Goal: Task Accomplishment & Management: Use online tool/utility

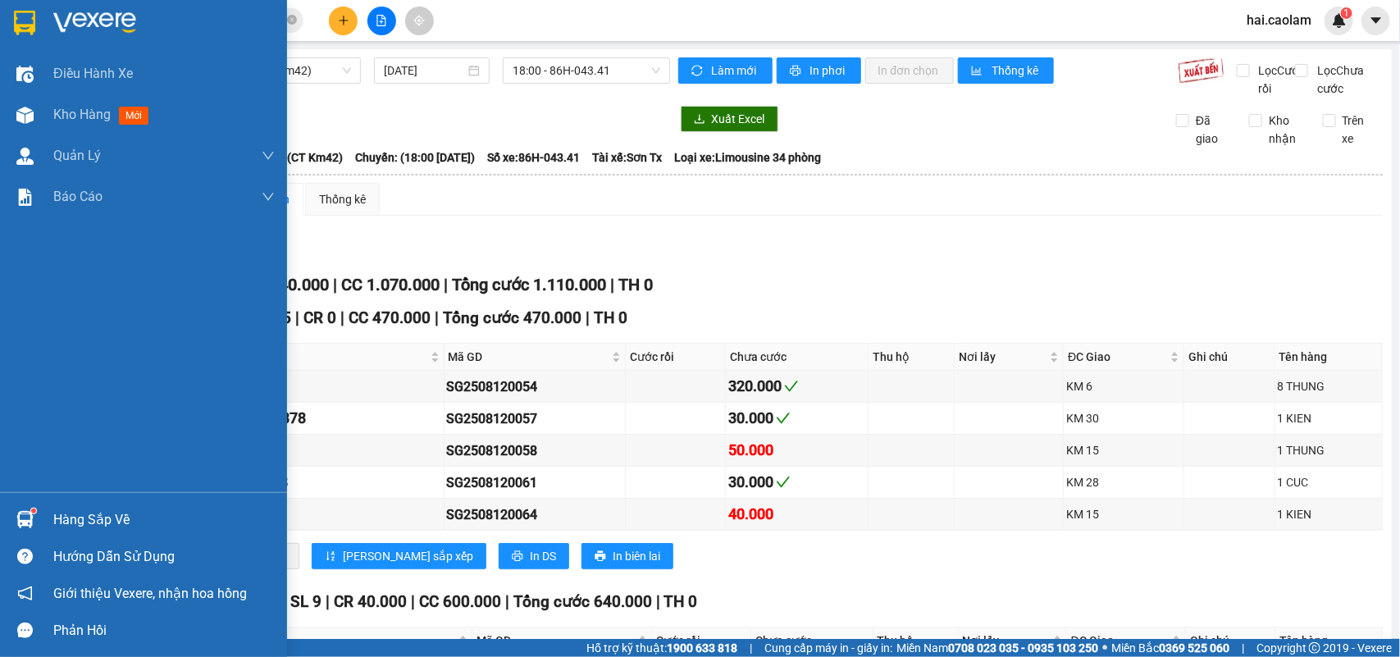
click at [59, 521] on div "Hàng sắp về" at bounding box center [163, 520] width 221 height 25
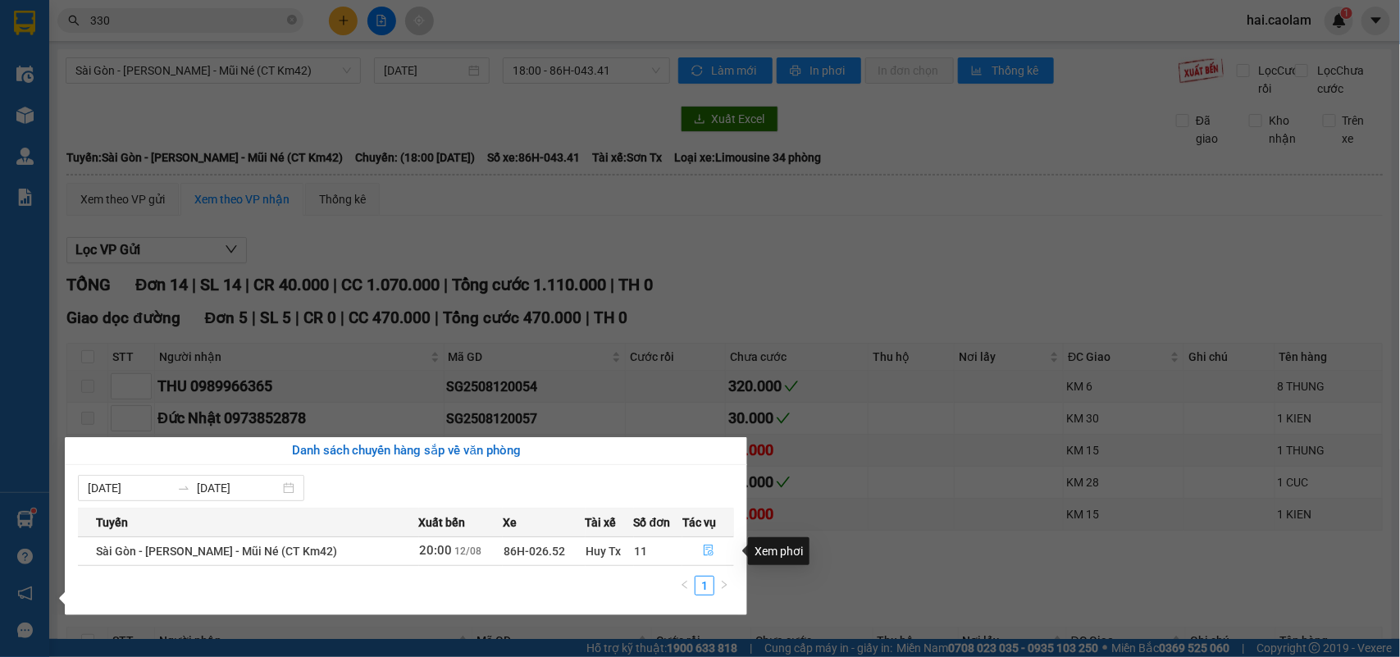
click at [709, 550] on icon "file-done" at bounding box center [708, 550] width 11 height 11
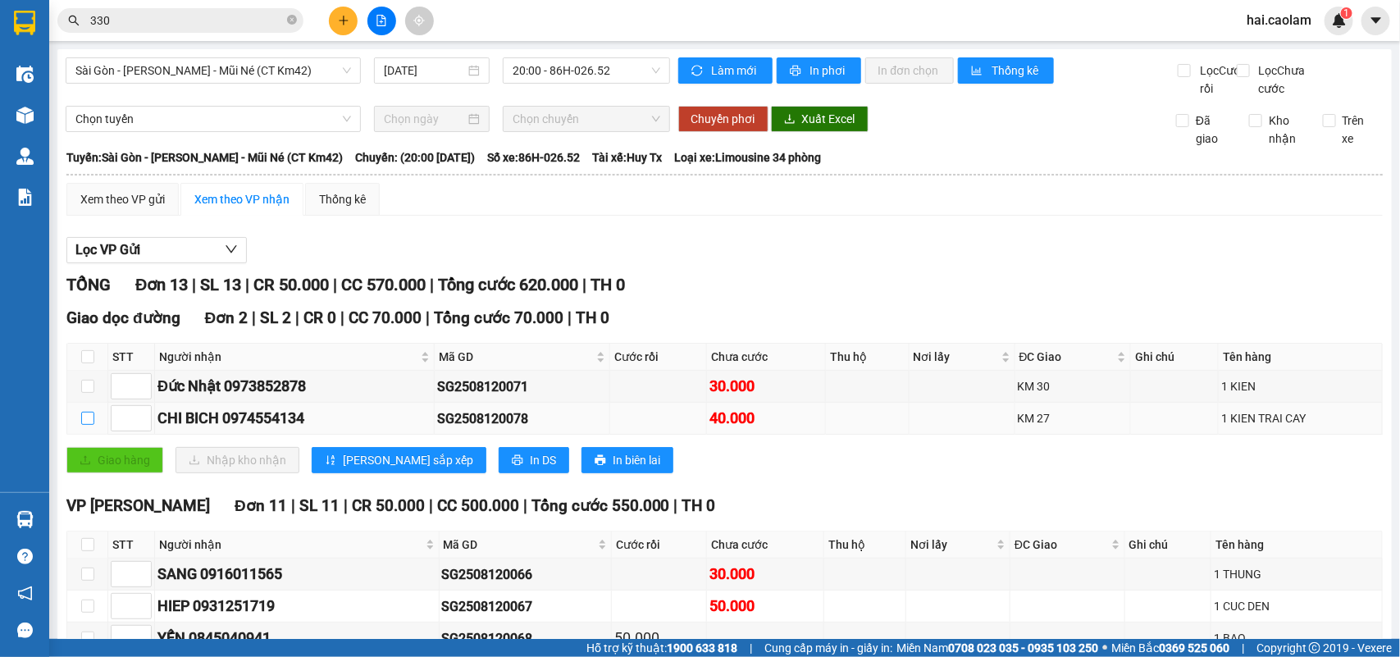
click at [90, 425] on input "checkbox" at bounding box center [87, 418] width 13 height 13
checkbox input "true"
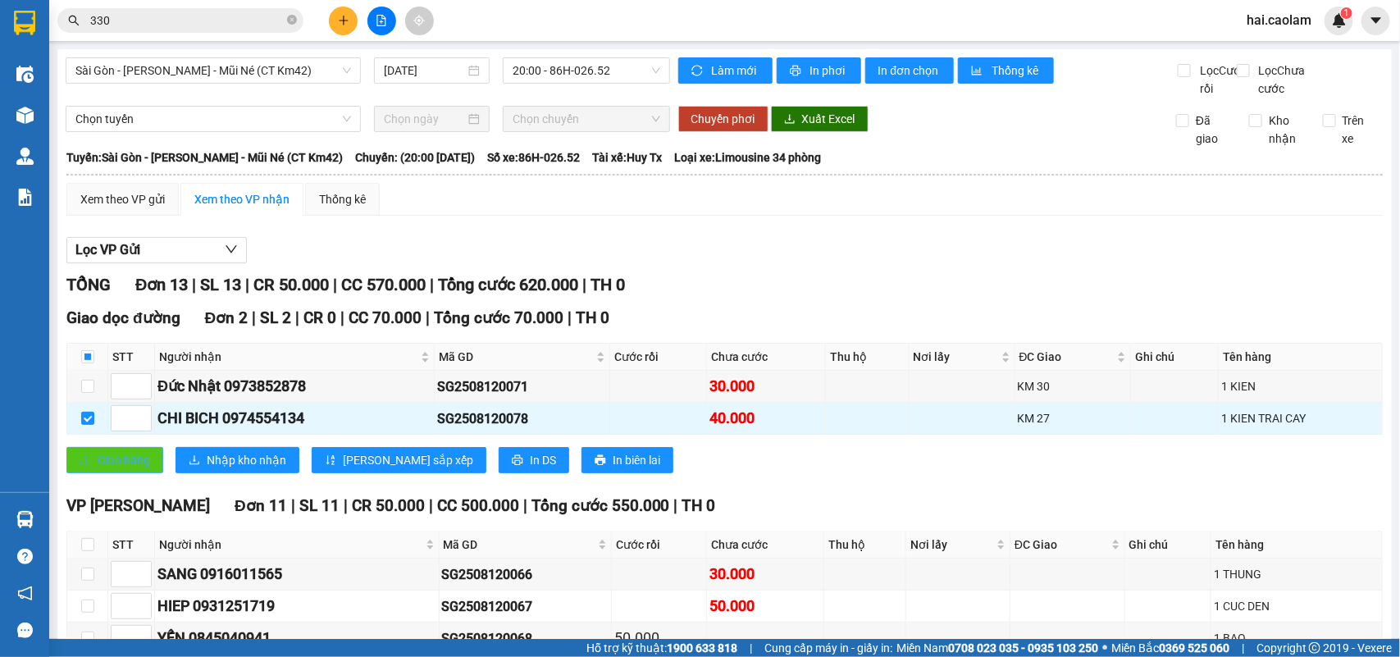
click at [135, 469] on span "Giao hàng" at bounding box center [124, 460] width 52 height 18
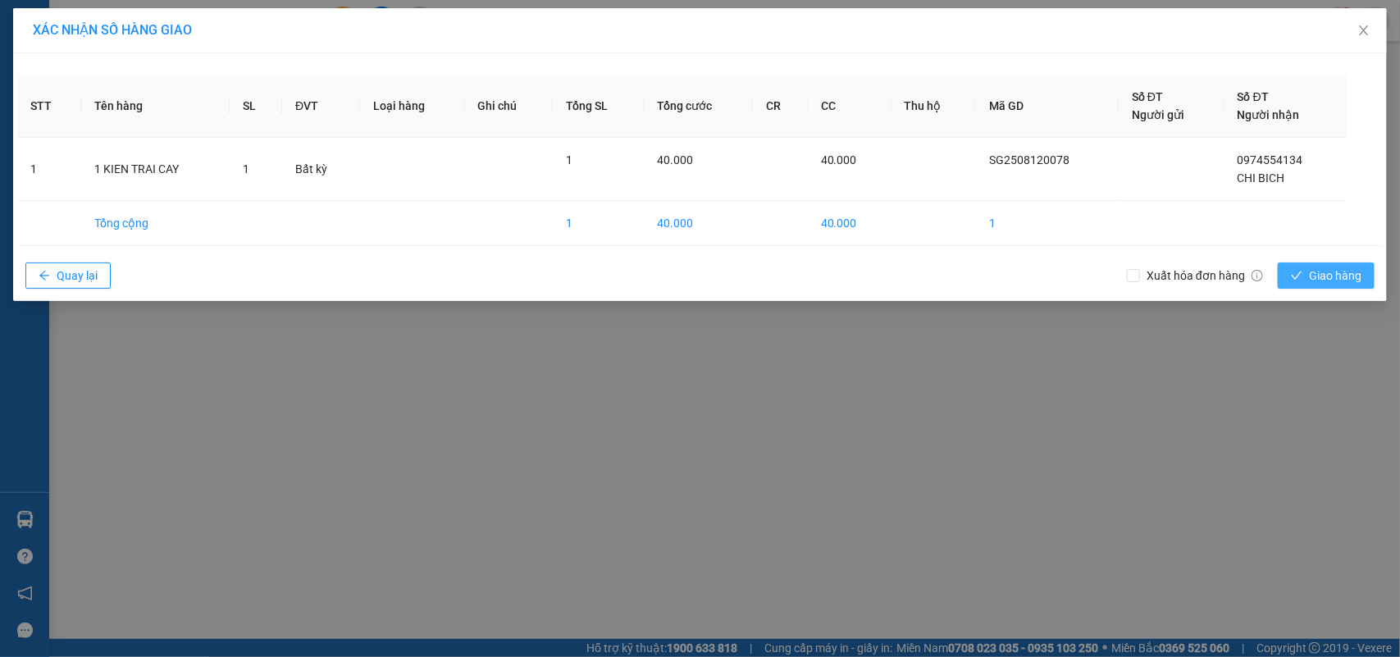
click at [1329, 276] on span "Giao hàng" at bounding box center [1335, 276] width 52 height 18
